Goal: Task Accomplishment & Management: Use online tool/utility

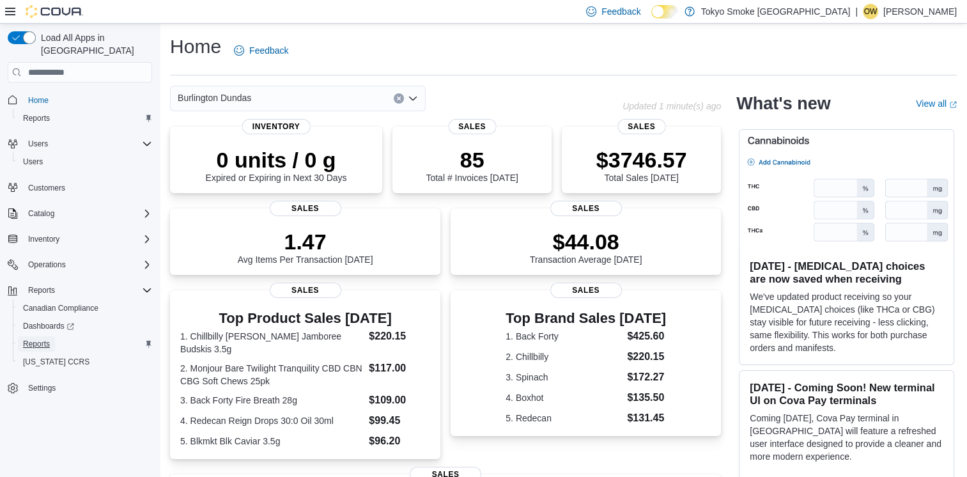
click at [49, 336] on span "Reports" at bounding box center [36, 343] width 27 height 15
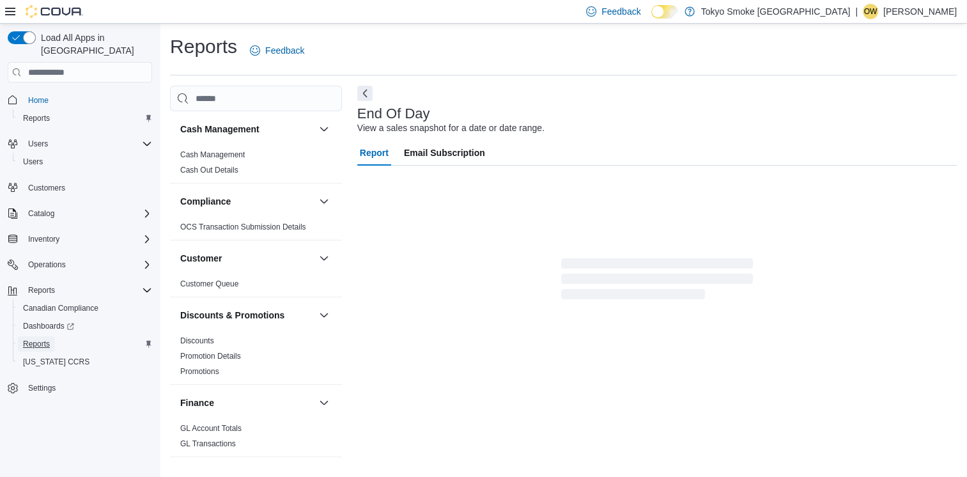
scroll to position [3, 0]
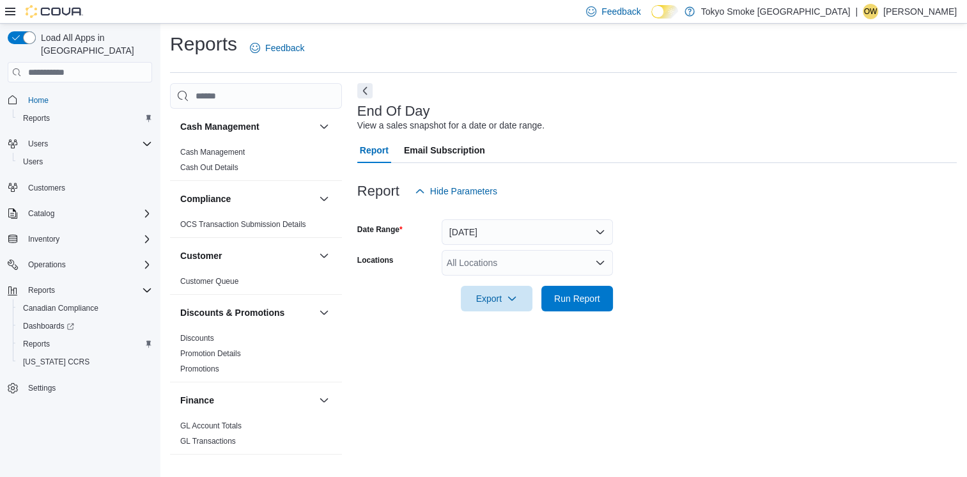
click at [489, 265] on div "All Locations" at bounding box center [527, 263] width 171 height 26
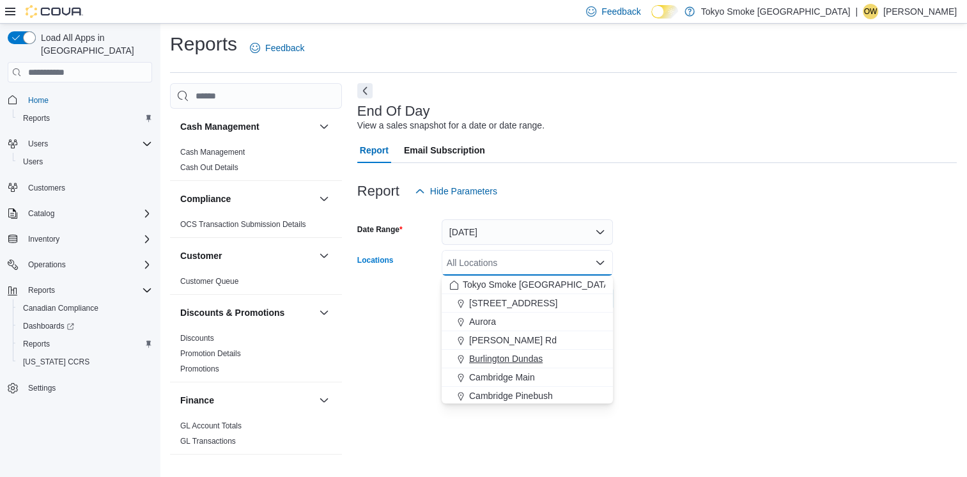
click at [490, 353] on span "Burlington Dundas" at bounding box center [506, 358] width 74 height 13
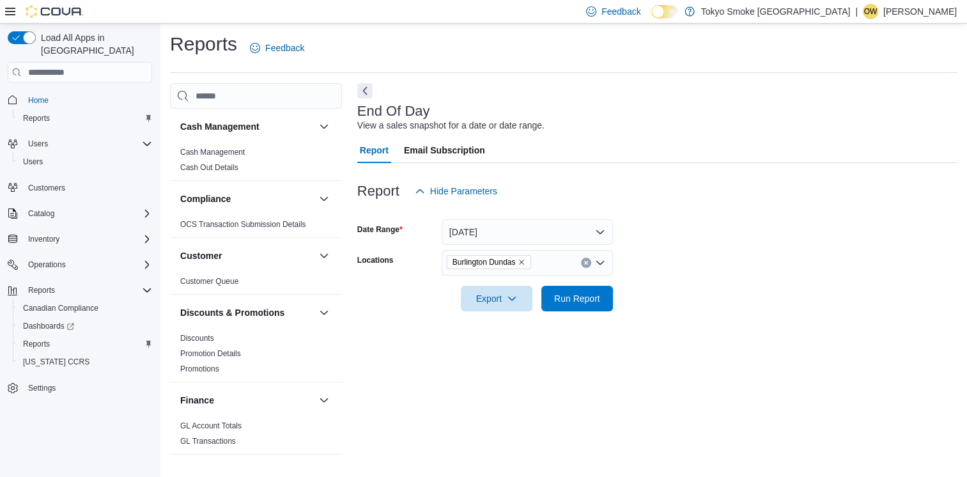
click at [715, 271] on form "Date Range [DATE] Locations [GEOGRAPHIC_DATA] Dundas Export Run Report" at bounding box center [657, 257] width 600 height 107
click at [612, 294] on button "Run Report" at bounding box center [577, 298] width 72 height 26
